Goal: Obtain resource: Download file/media

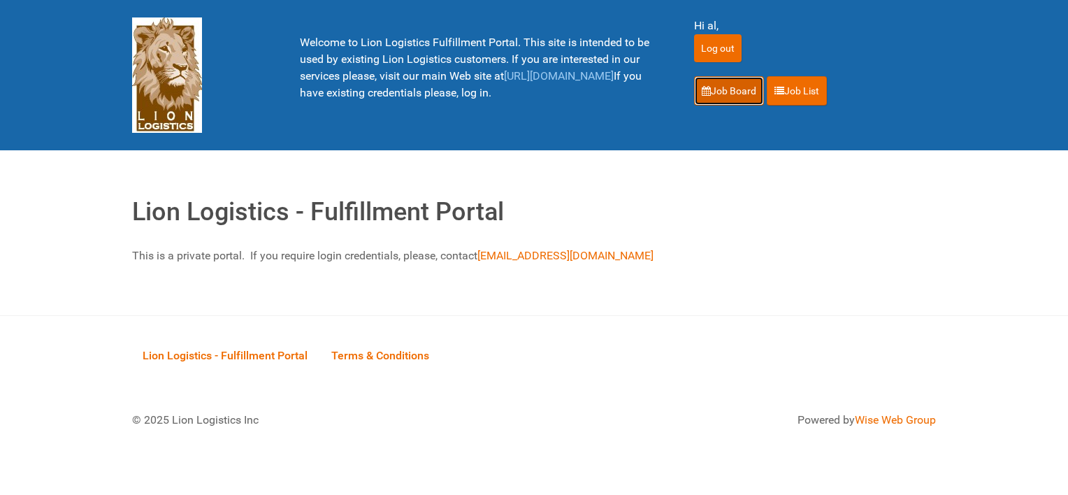
click at [724, 90] on link "Job Board" at bounding box center [729, 90] width 70 height 29
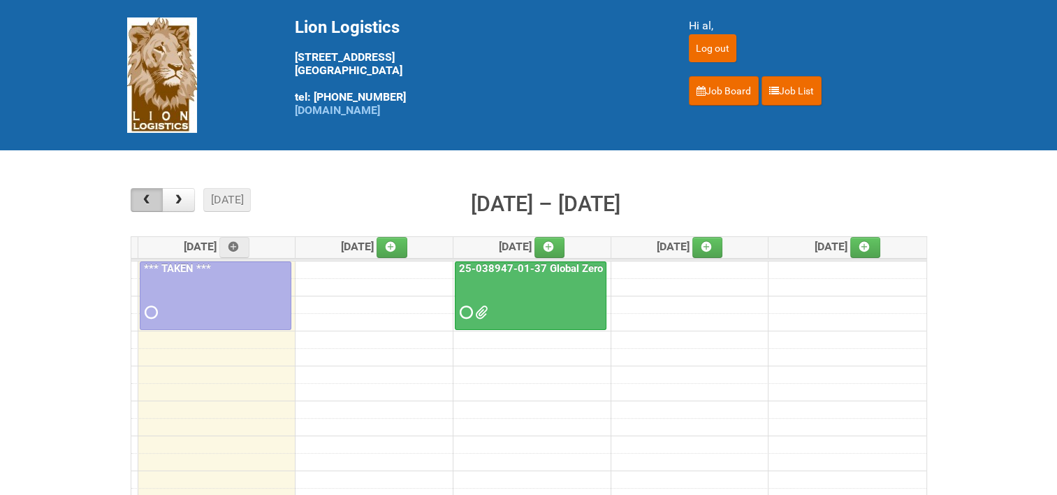
click at [140, 196] on span "button" at bounding box center [146, 199] width 13 height 11
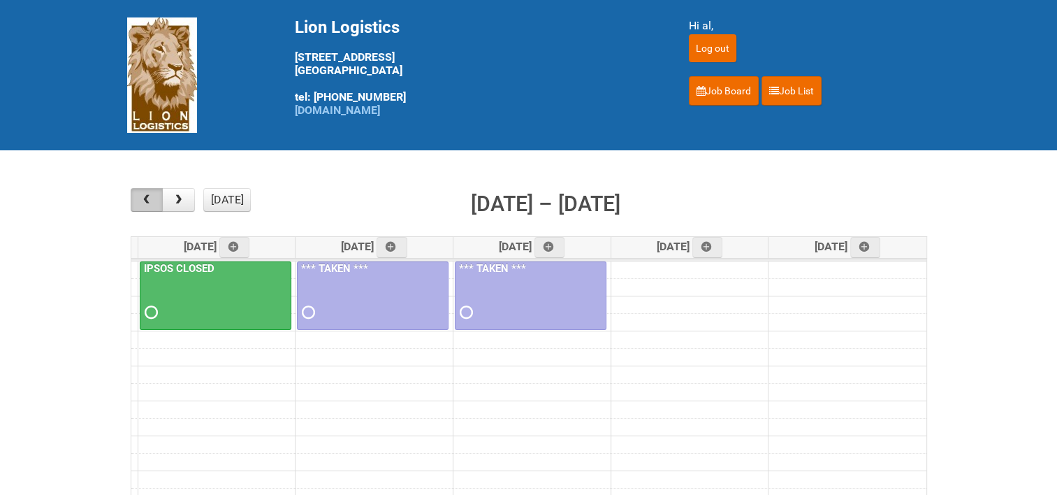
click at [140, 196] on span "button" at bounding box center [146, 199] width 13 height 11
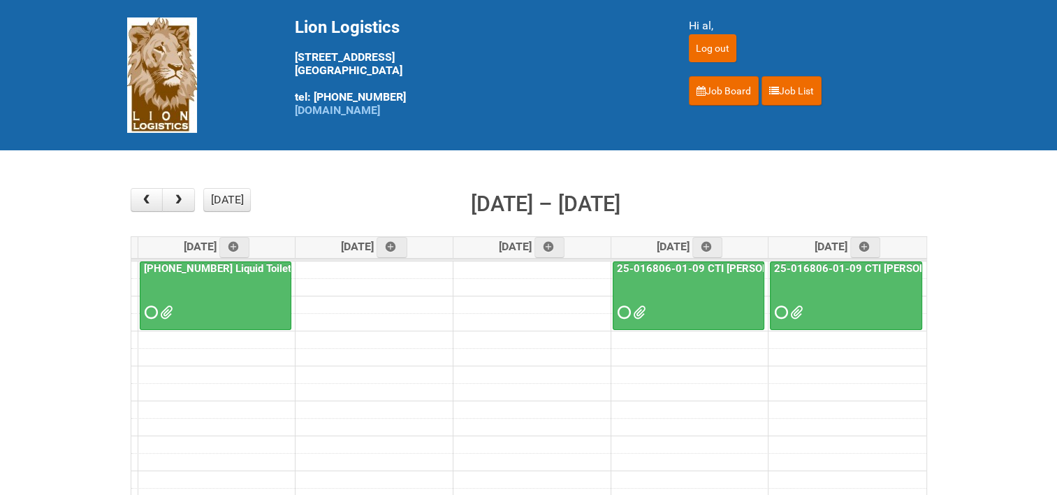
click at [180, 263] on link "[PHONE_NUMBER] Liquid Toilet Bowl Cleaner - Mailing 2" at bounding box center [276, 268] width 271 height 13
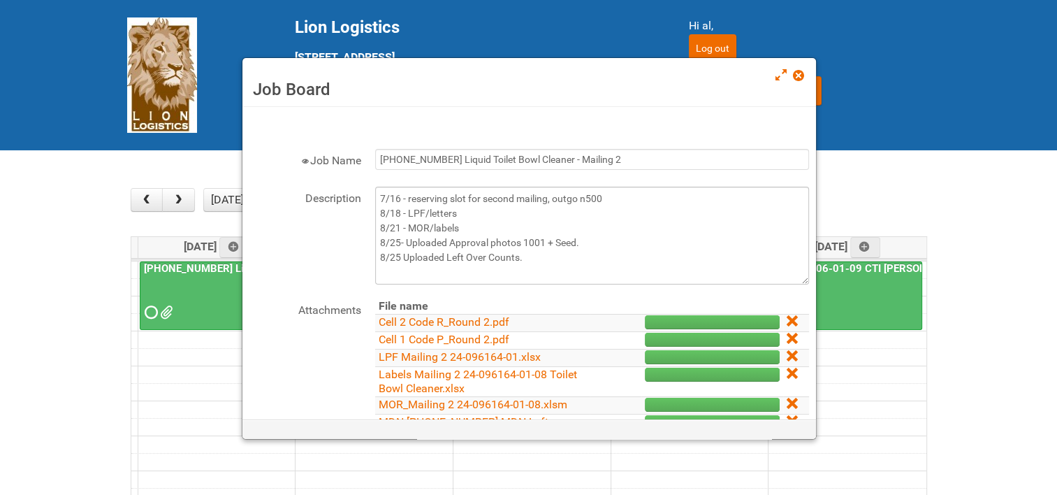
scroll to position [70, 0]
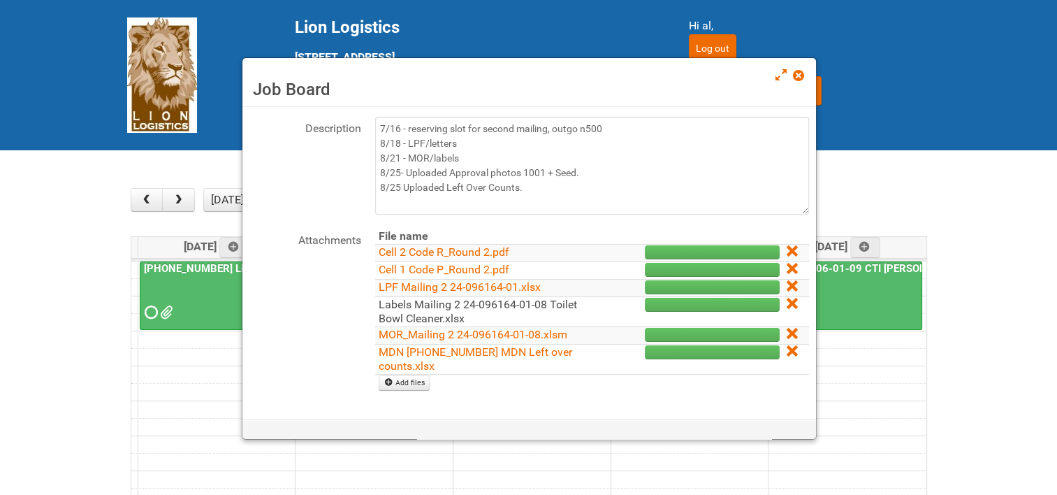
click at [430, 310] on link "Labels Mailing 2 24-096164-01-08 Toilet Bowl Cleaner.xlsx" at bounding box center [478, 311] width 198 height 27
click at [797, 81] on link at bounding box center [799, 76] width 13 height 17
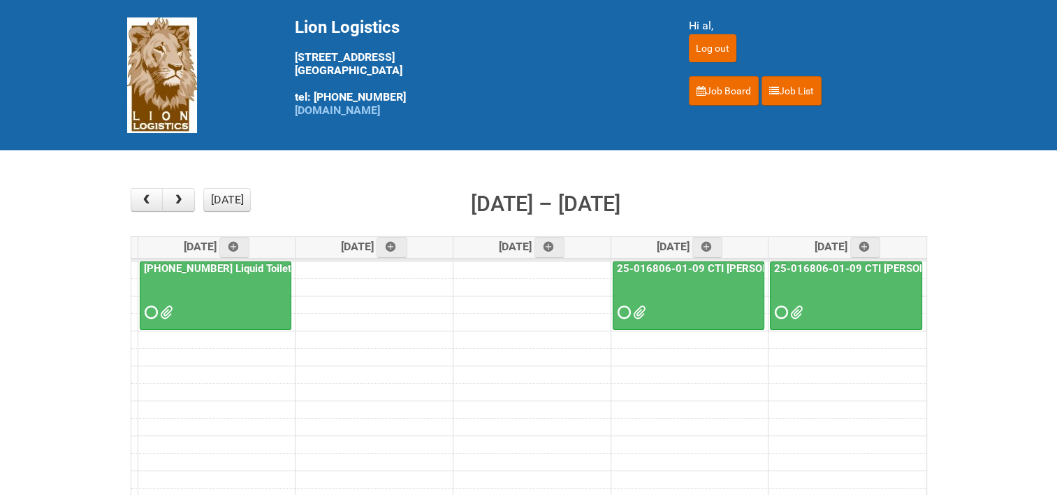
click at [731, 266] on link "25-016806-01-09 CTI [PERSON_NAME] Bar Superior HUT" at bounding box center [753, 268] width 279 height 13
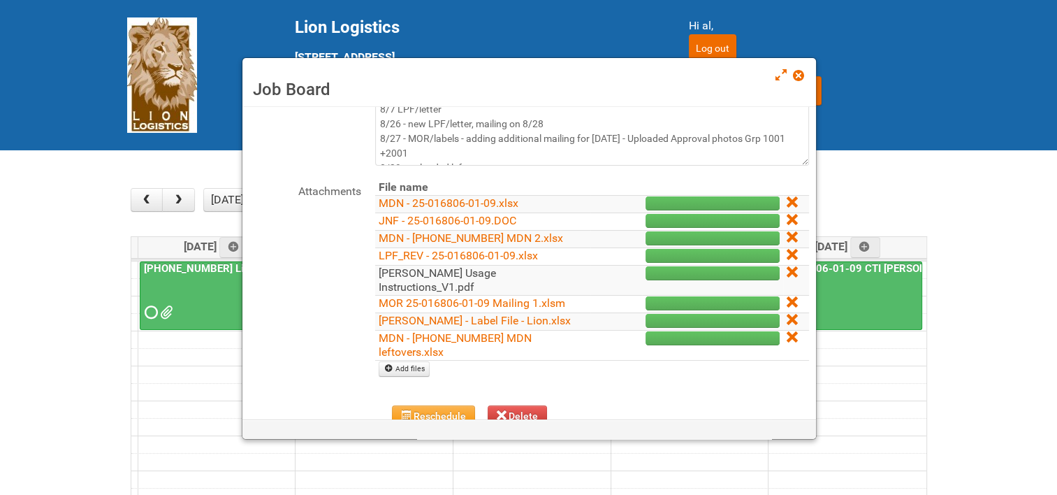
scroll to position [140, 0]
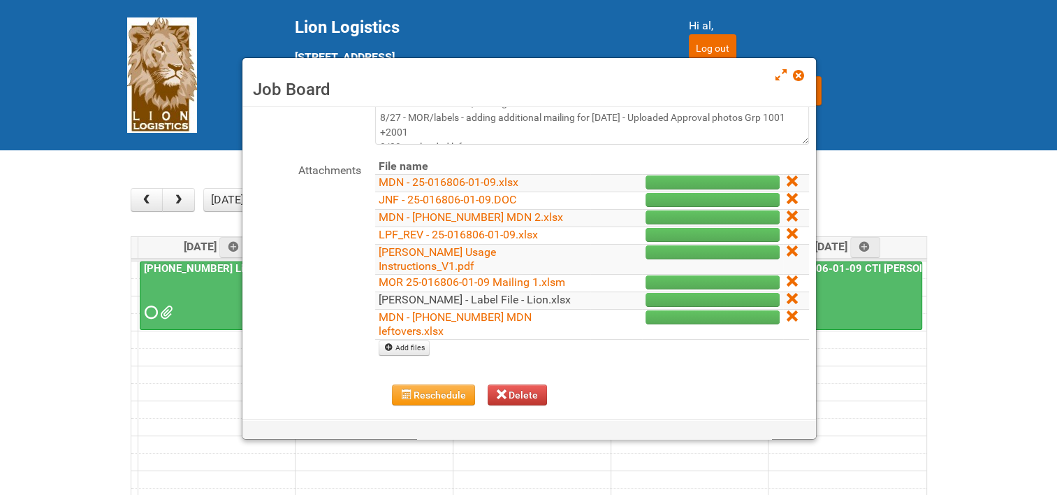
click at [489, 293] on link "[PERSON_NAME] - Label File - Lion.xlsx" at bounding box center [475, 299] width 192 height 13
click at [800, 75] on span at bounding box center [798, 76] width 10 height 10
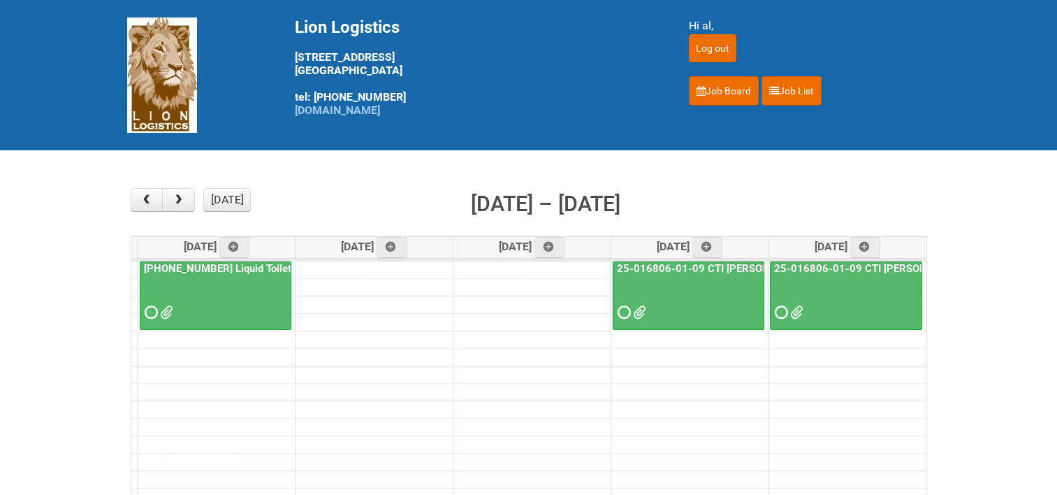
click at [833, 268] on link "25-016806-01-09 CTI [PERSON_NAME] Bar Superior HUT - Mailing 2" at bounding box center [937, 268] width 333 height 13
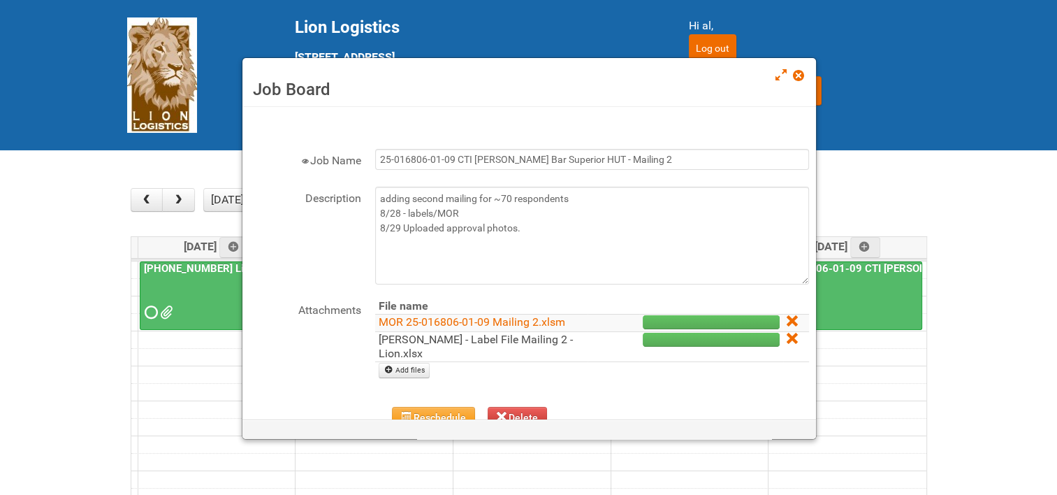
click at [442, 339] on link "[PERSON_NAME] - Label File Mailing 2 - Lion.xlsx" at bounding box center [476, 346] width 194 height 27
click at [797, 75] on span at bounding box center [798, 76] width 10 height 10
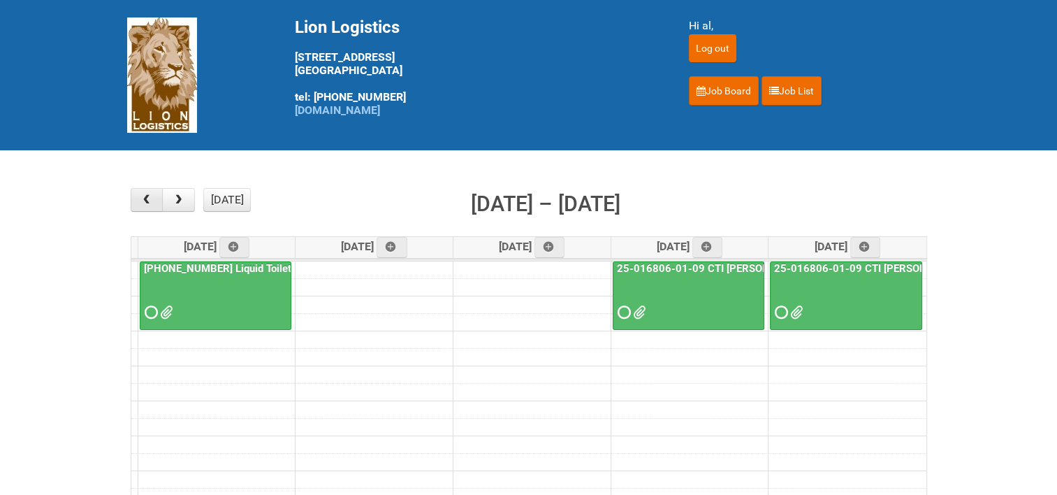
click at [139, 198] on button "button" at bounding box center [147, 200] width 33 height 24
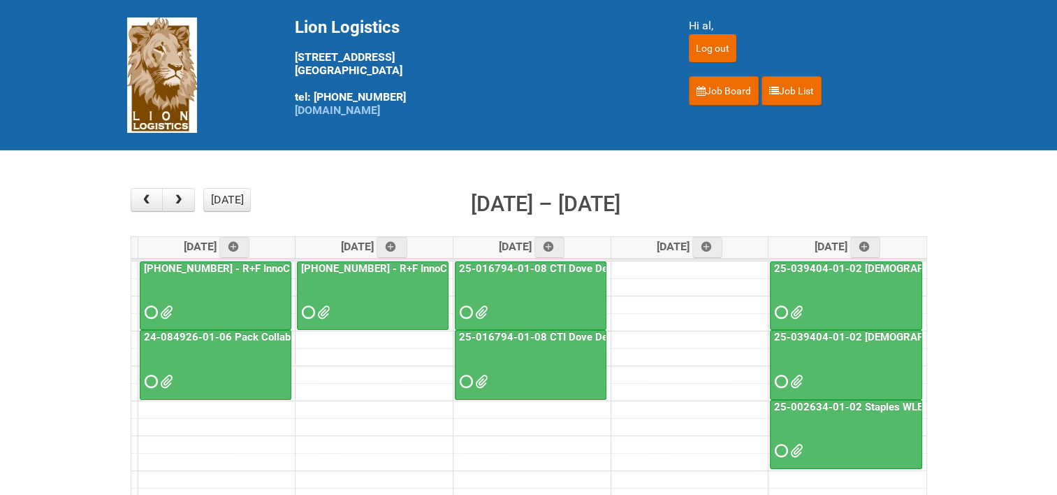
click at [880, 335] on link "25-039404-01-02 [DEMOGRAPHIC_DATA] Wet Shave SQM - photo slot" at bounding box center [941, 336] width 340 height 13
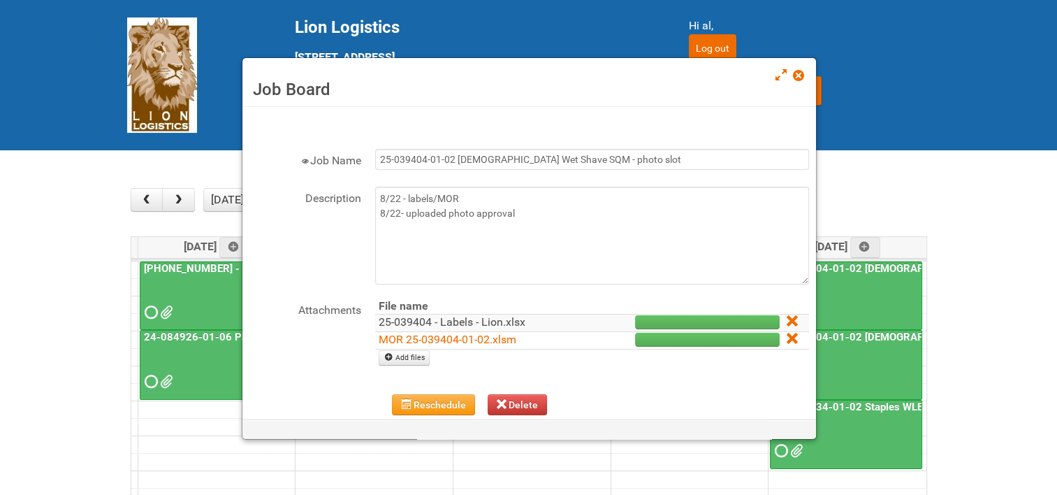
click at [494, 321] on link "25-039404 - Labels - Lion.xlsx" at bounding box center [452, 321] width 147 height 13
click at [800, 87] on h3 "Job Board" at bounding box center [529, 89] width 553 height 21
click at [802, 78] on span at bounding box center [798, 76] width 10 height 10
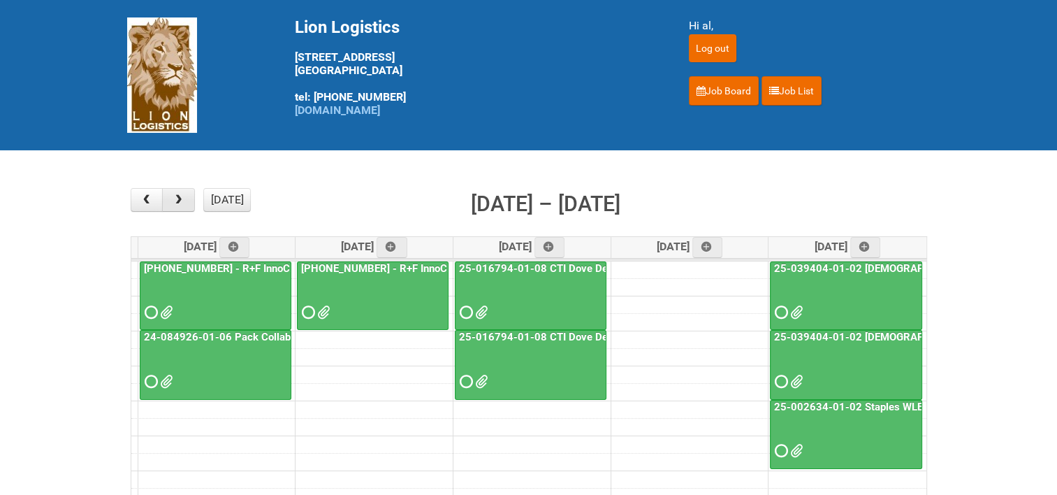
click at [180, 197] on span "button" at bounding box center [178, 199] width 13 height 11
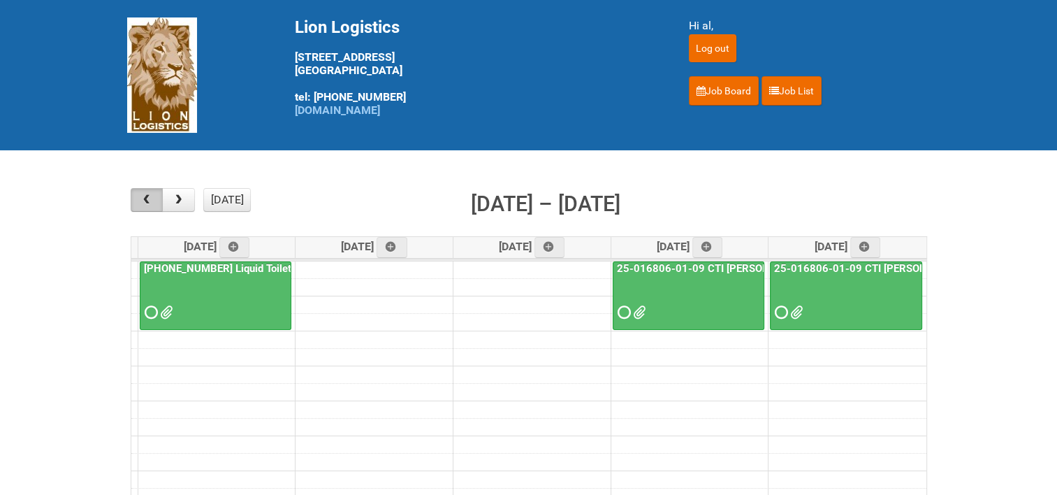
click at [157, 201] on button "button" at bounding box center [147, 200] width 33 height 24
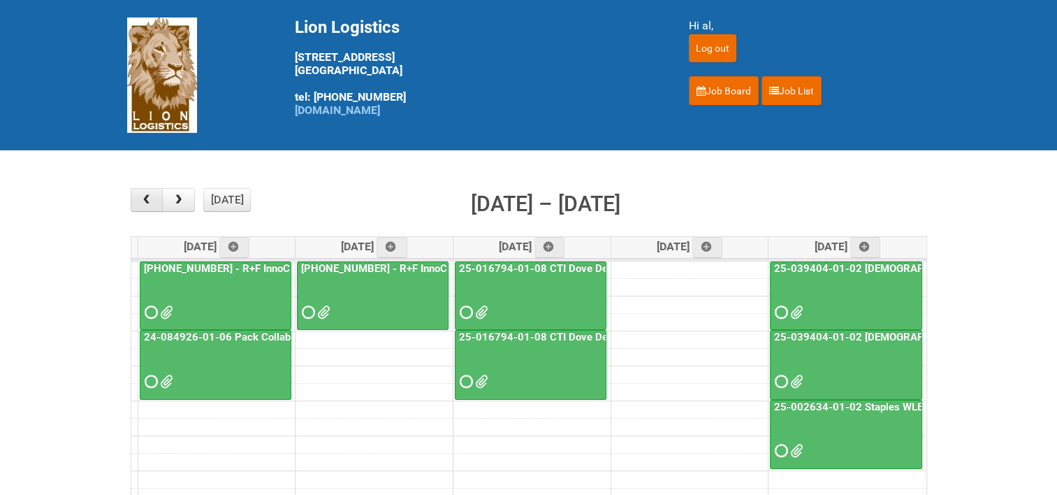
click at [145, 198] on span "button" at bounding box center [146, 199] width 13 height 11
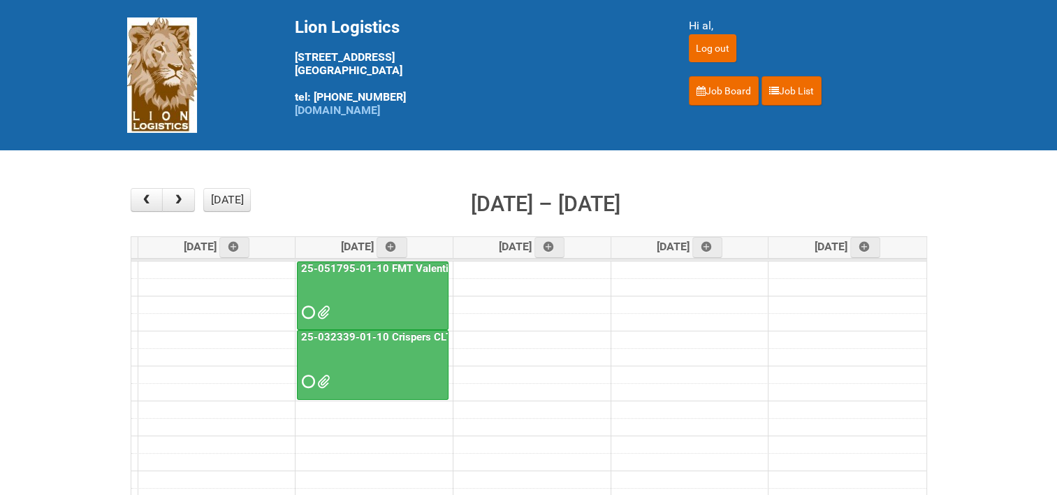
click at [396, 330] on link "25-032339-01-10 Crispers CLT + Online CPT - Client Mailing" at bounding box center [445, 336] width 295 height 13
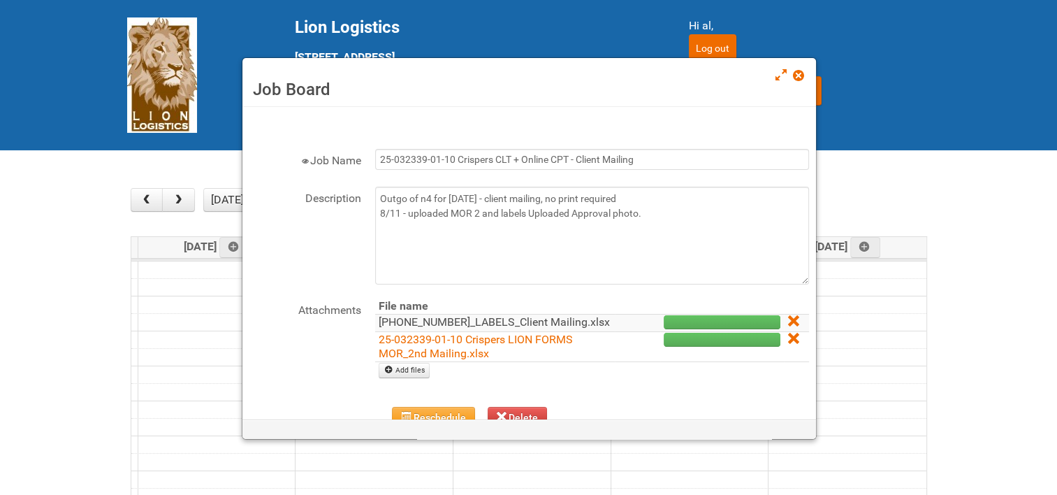
click at [452, 320] on link "[PHONE_NUMBER]_LABELS_Client Mailing.xlsx" at bounding box center [494, 321] width 231 height 13
